Goal: Information Seeking & Learning: Learn about a topic

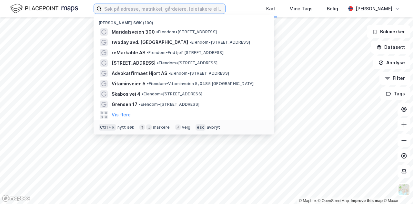
click at [158, 11] on input at bounding box center [164, 9] width 124 height 10
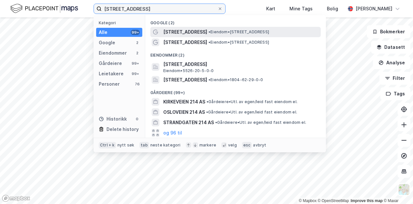
type input "[STREET_ADDRESS]"
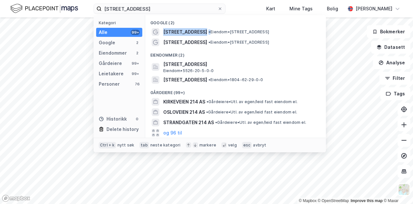
drag, startPoint x: 197, startPoint y: 36, endPoint x: 198, endPoint y: 17, distance: 19.1
click at [198, 17] on div "Google (2) Vatnveien 214 • Eiendom • [STREET_ADDRESS] • Eiendom • [STREET_ADDRE…" at bounding box center [235, 76] width 181 height 122
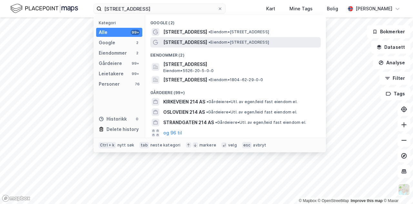
click at [191, 43] on span "[STREET_ADDRESS]" at bounding box center [185, 42] width 44 height 8
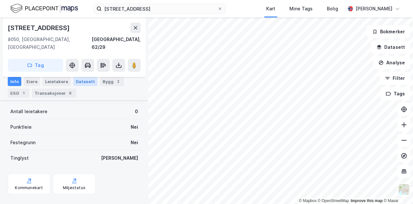
scroll to position [153, 0]
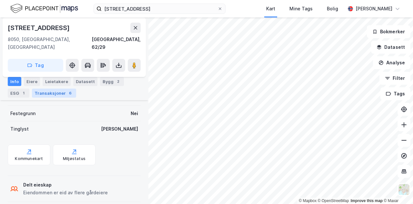
click at [54, 95] on div "Transaksjoner 6" at bounding box center [54, 92] width 44 height 9
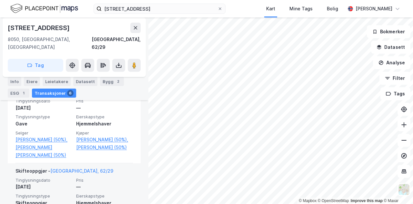
scroll to position [263, 0]
